Goal: Task Accomplishment & Management: Manage account settings

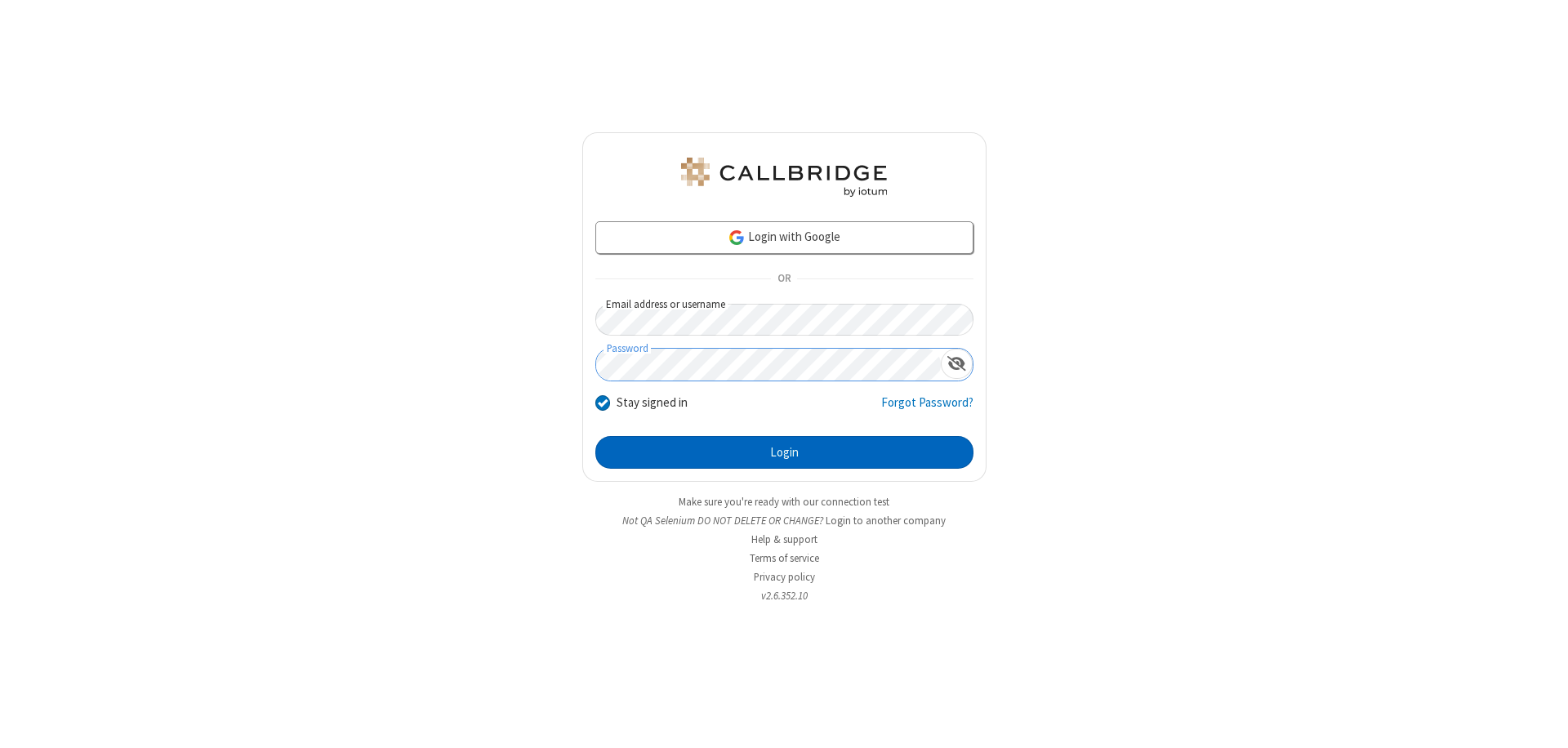
click at [784, 453] on button "Login" at bounding box center [784, 452] width 378 height 33
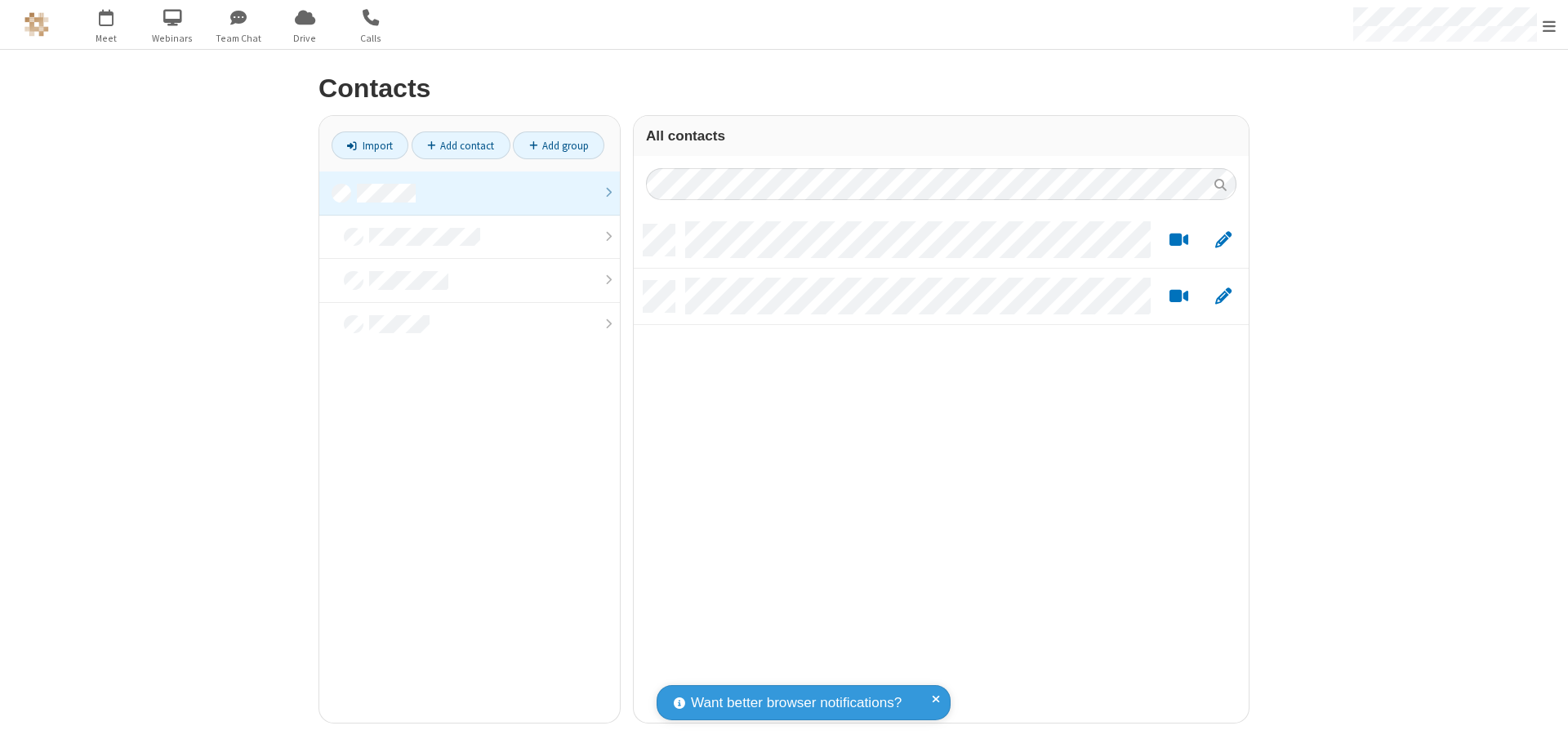
click at [470, 193] on link at bounding box center [469, 193] width 300 height 45
click at [370, 145] on link "Import" at bounding box center [370, 145] width 77 height 27
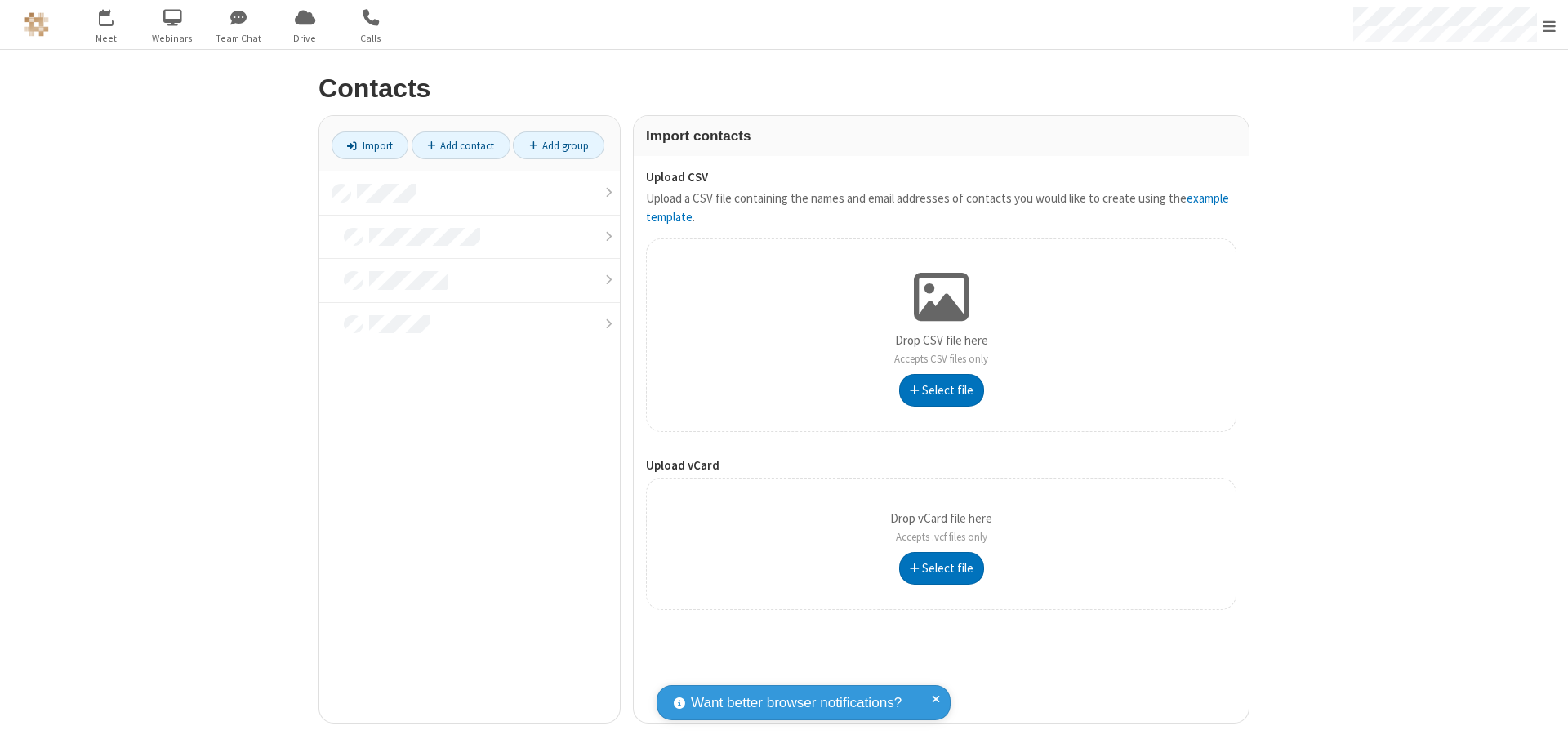
type input "C:\fakepath\address_book_contacts.csv"
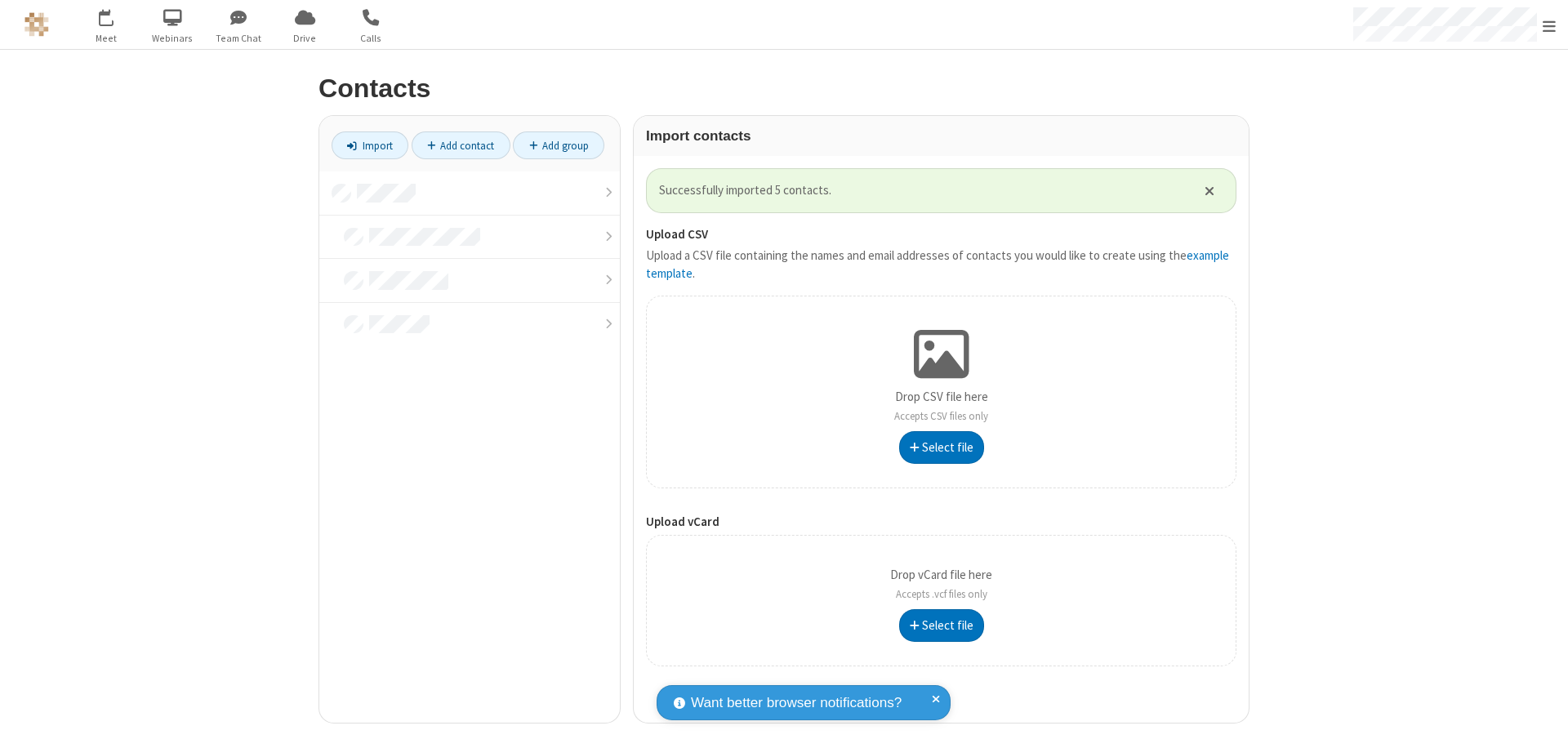
click at [470, 193] on link at bounding box center [469, 193] width 300 height 45
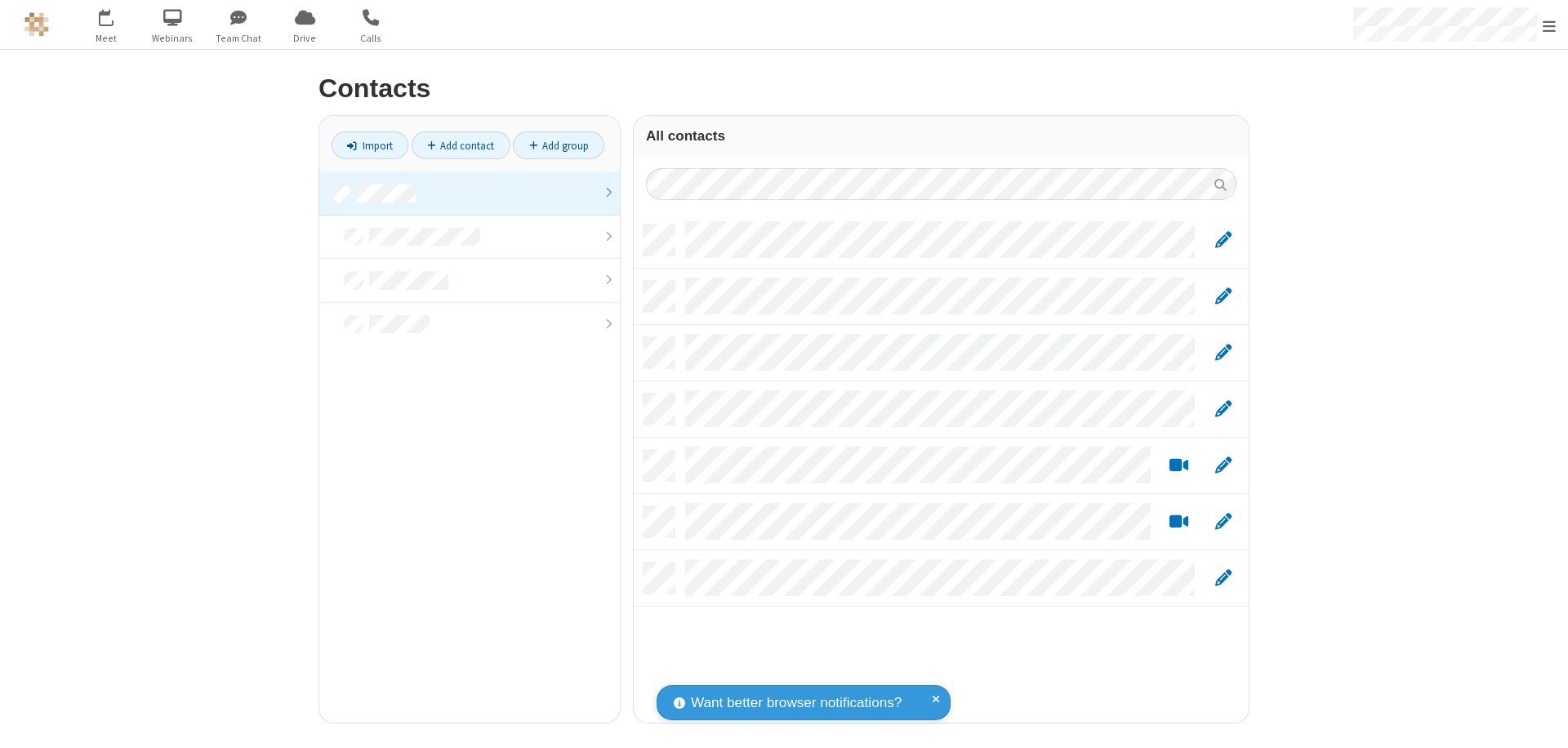
scroll to position [498, 603]
